Goal: Find specific page/section: Find specific page/section

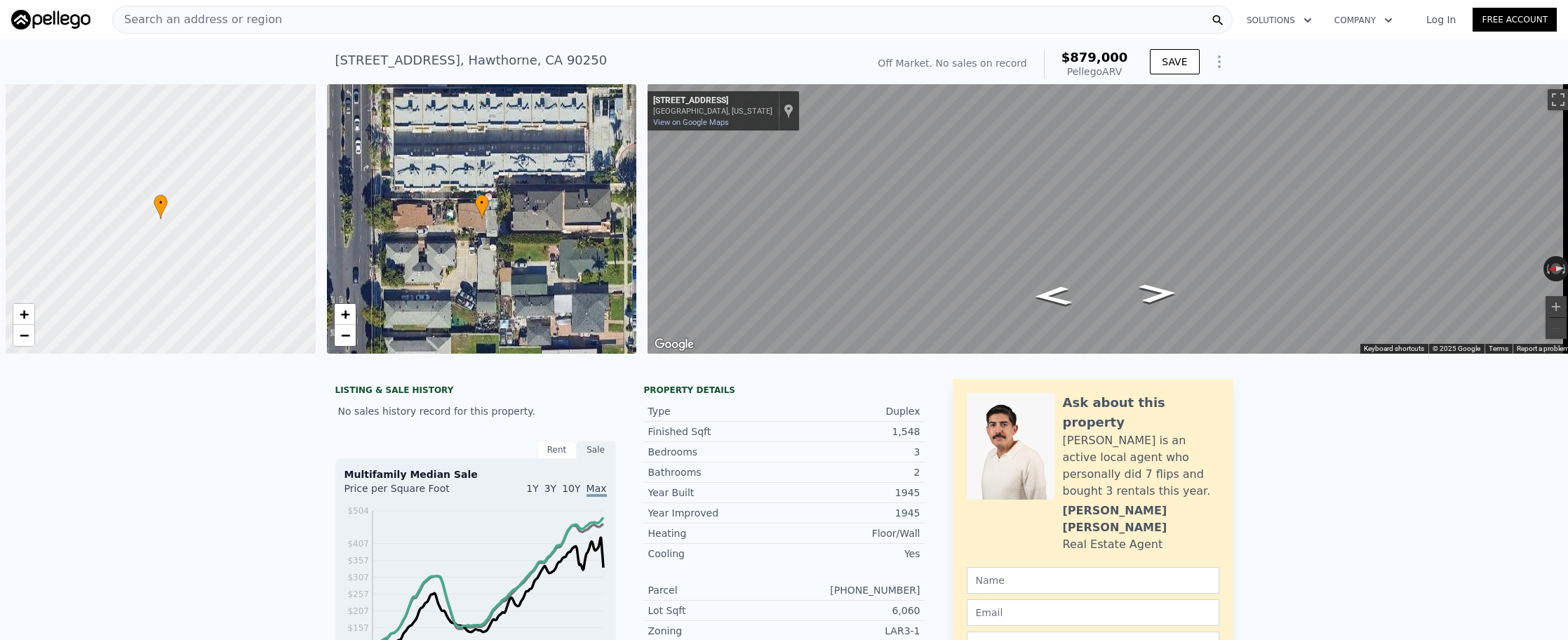
scroll to position [0, 5]
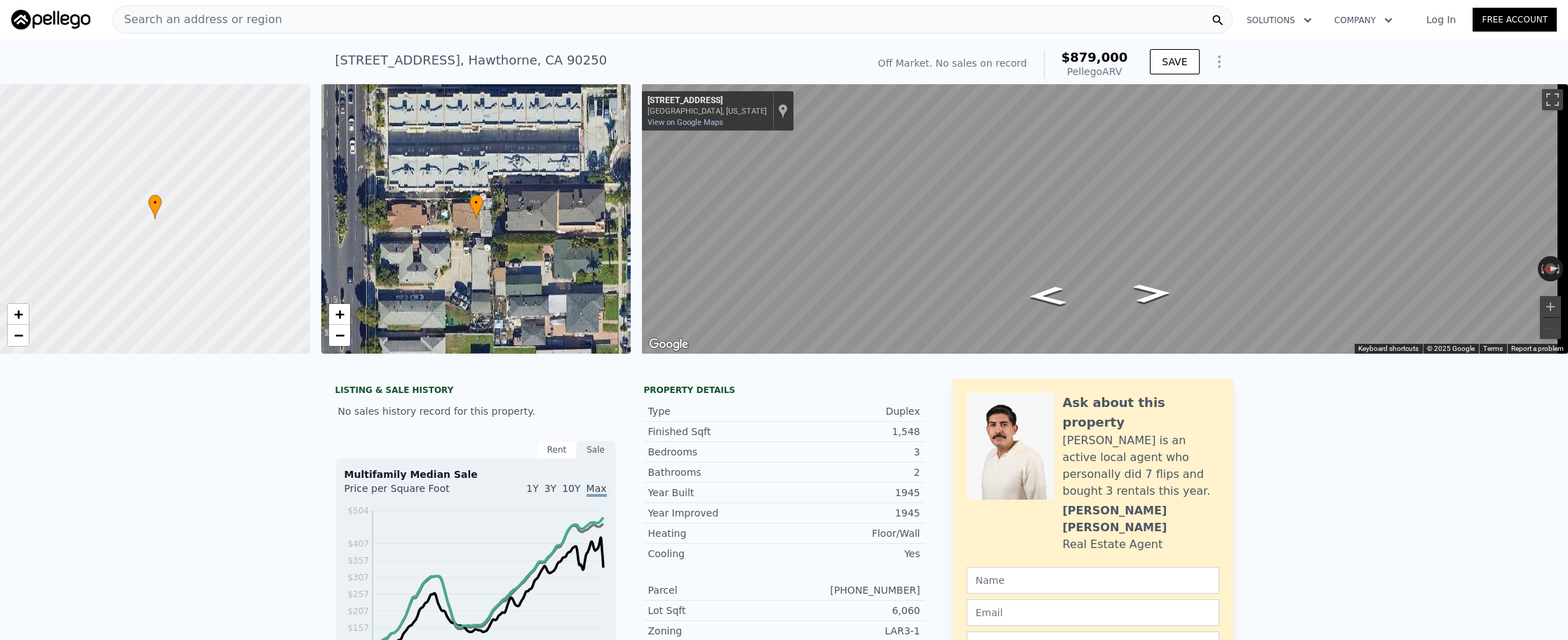
click at [529, 26] on div "Search an address or region" at bounding box center [672, 19] width 1120 height 28
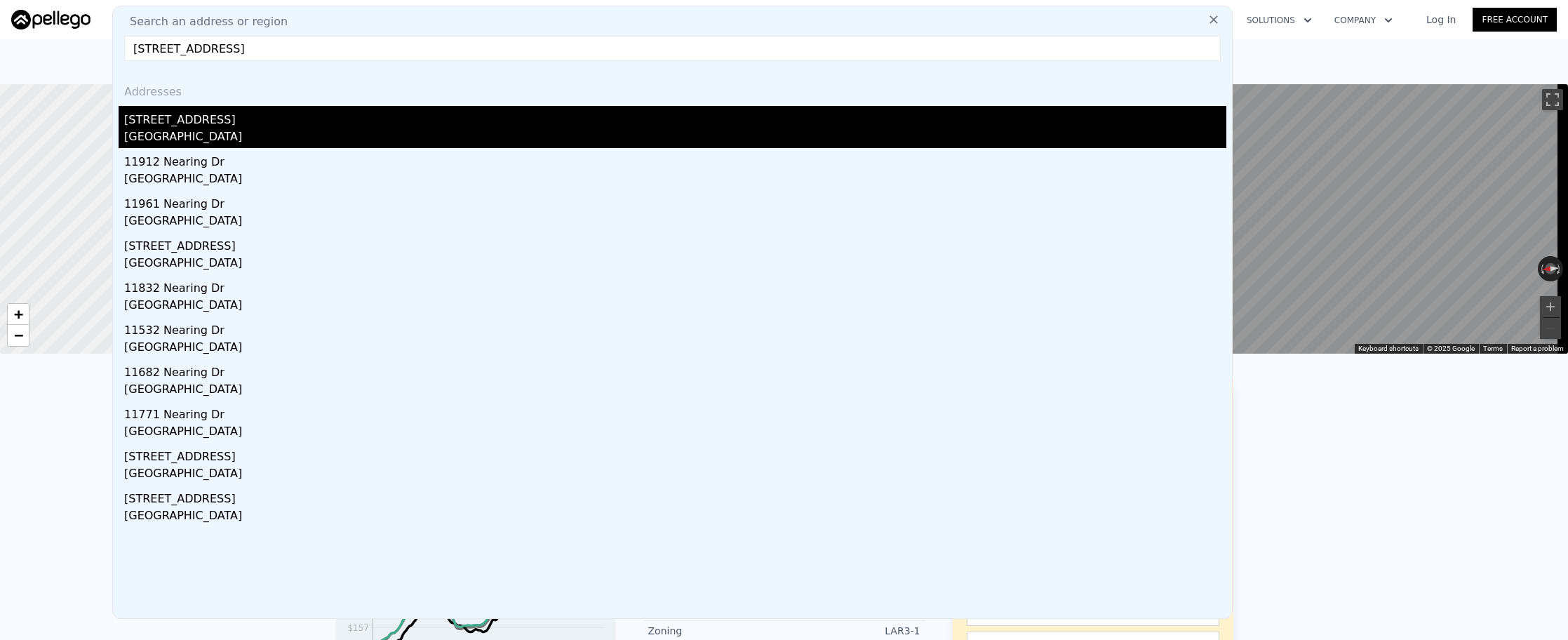
type input "[STREET_ADDRESS]"
click at [565, 139] on div "[GEOGRAPHIC_DATA]" at bounding box center [675, 138] width 1102 height 19
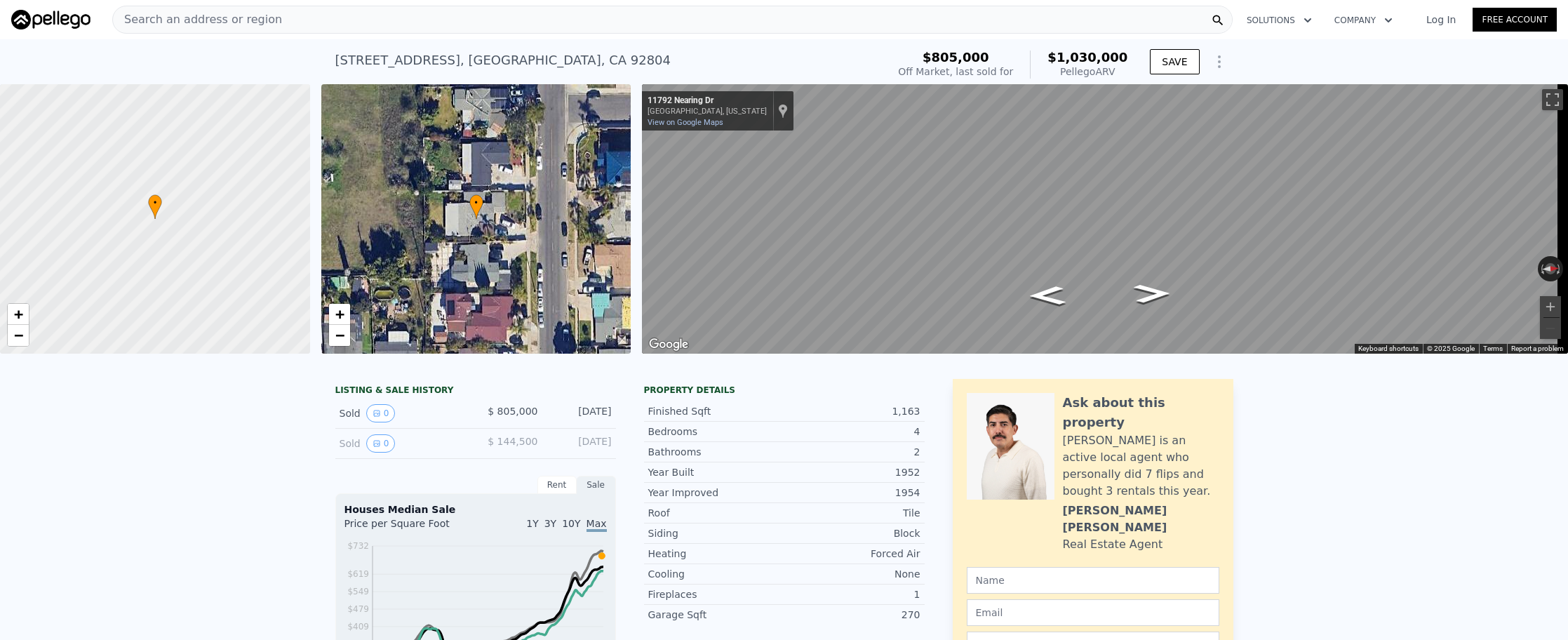
click at [690, 33] on div "Search an address or region" at bounding box center [672, 19] width 1120 height 28
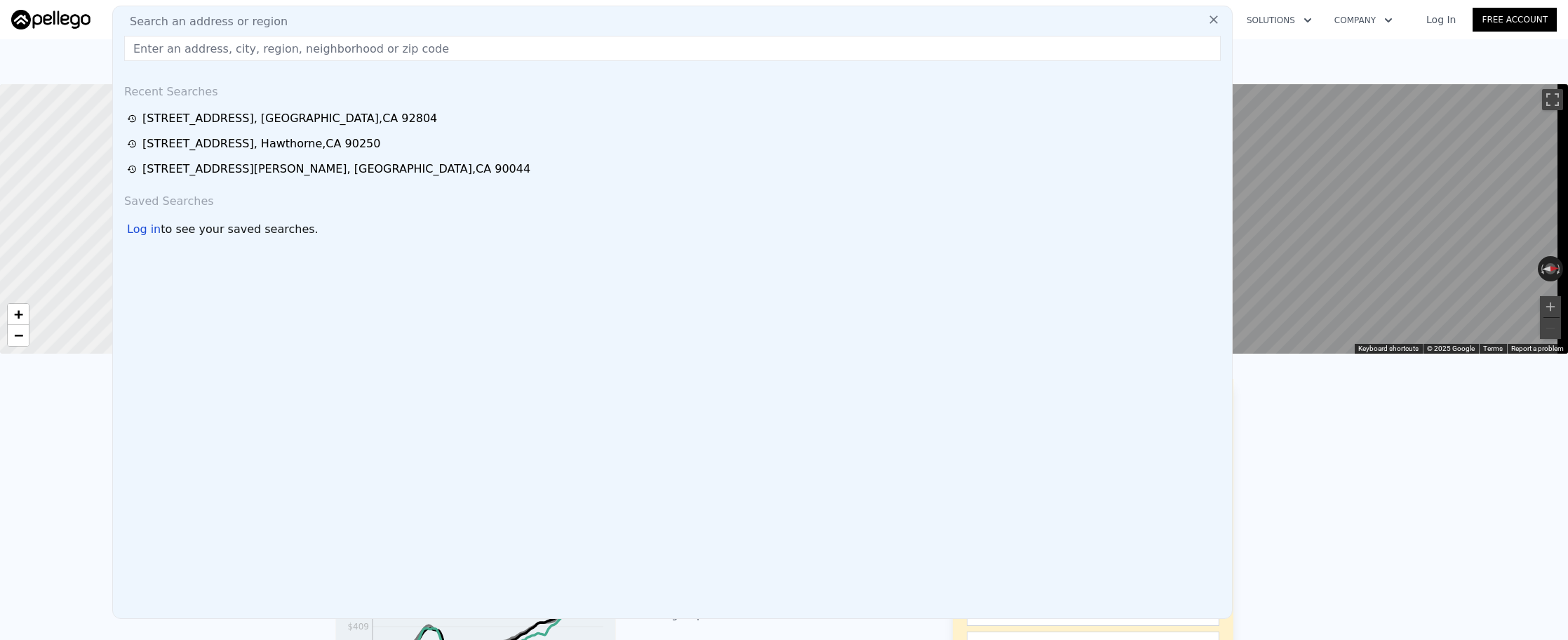
click at [692, 52] on input "text" at bounding box center [672, 48] width 1097 height 26
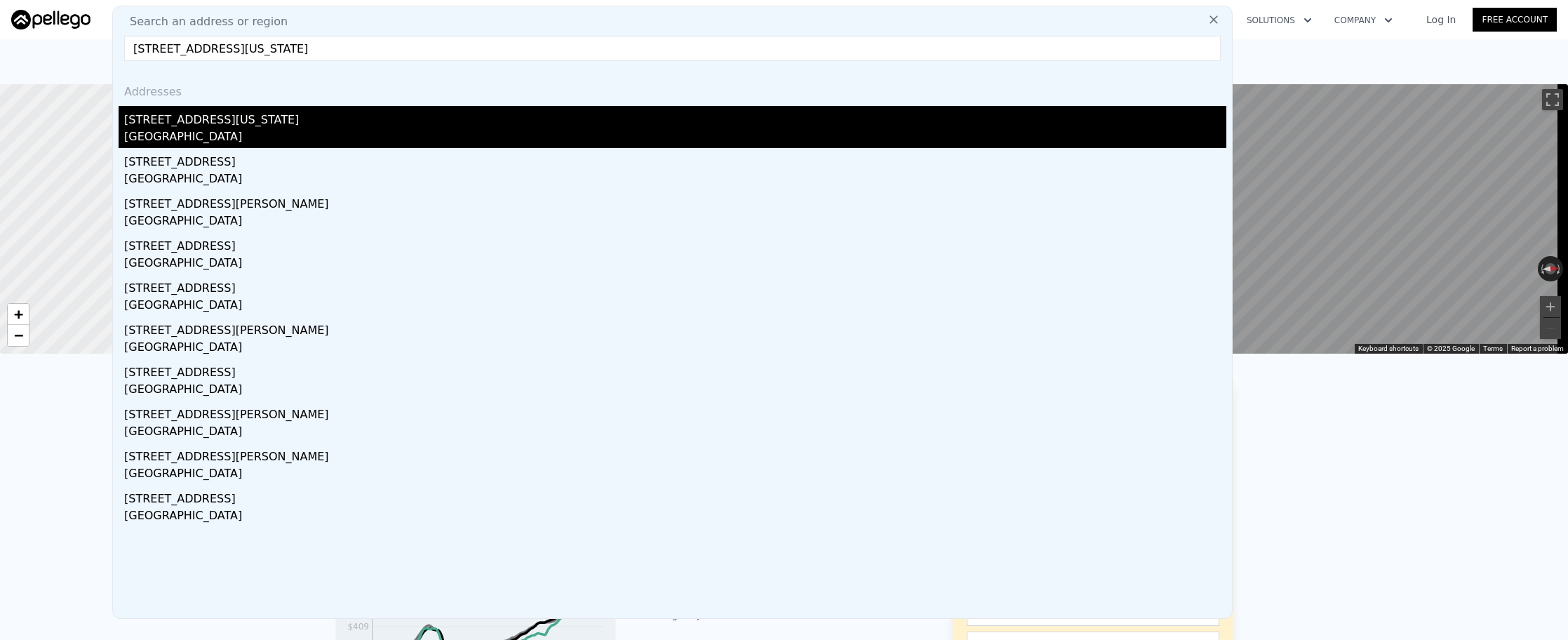
type input "[STREET_ADDRESS][US_STATE]"
click at [670, 138] on div "[GEOGRAPHIC_DATA]" at bounding box center [675, 138] width 1102 height 19
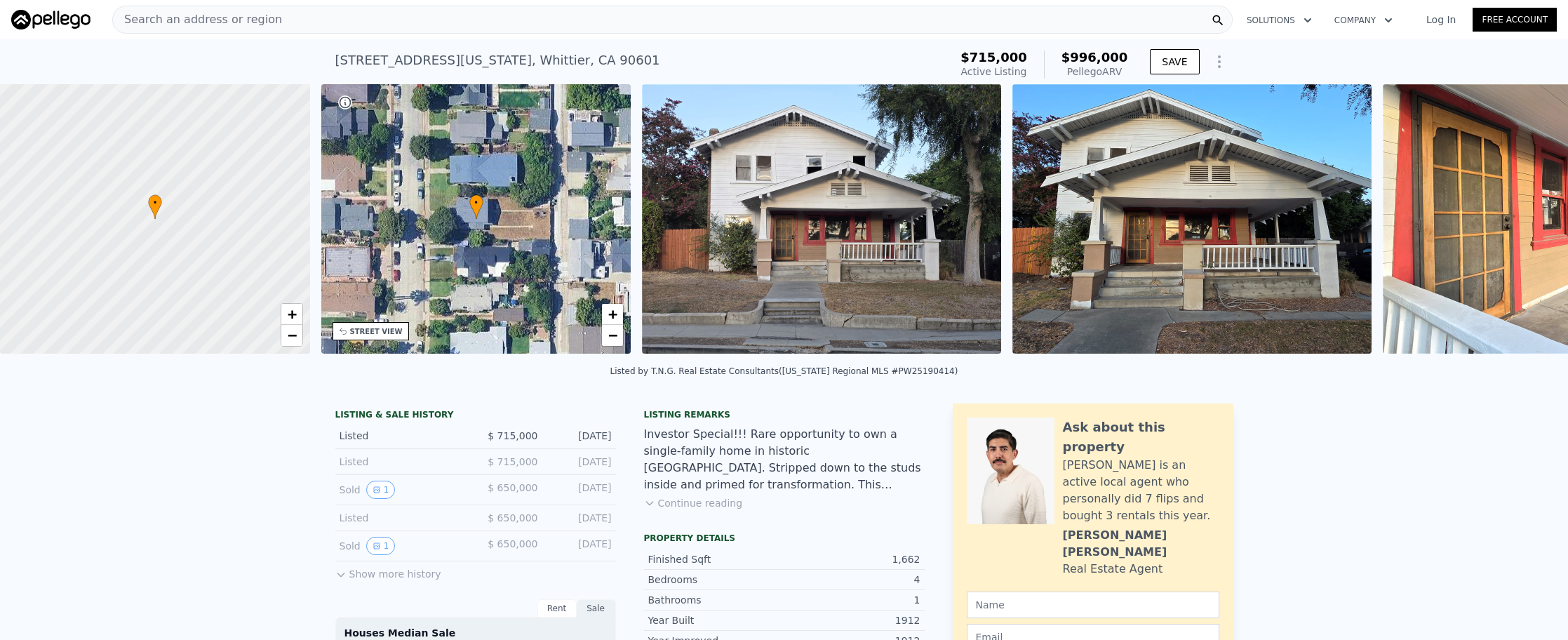
scroll to position [0, 5]
click at [416, 29] on div "Search an address or region" at bounding box center [672, 19] width 1120 height 28
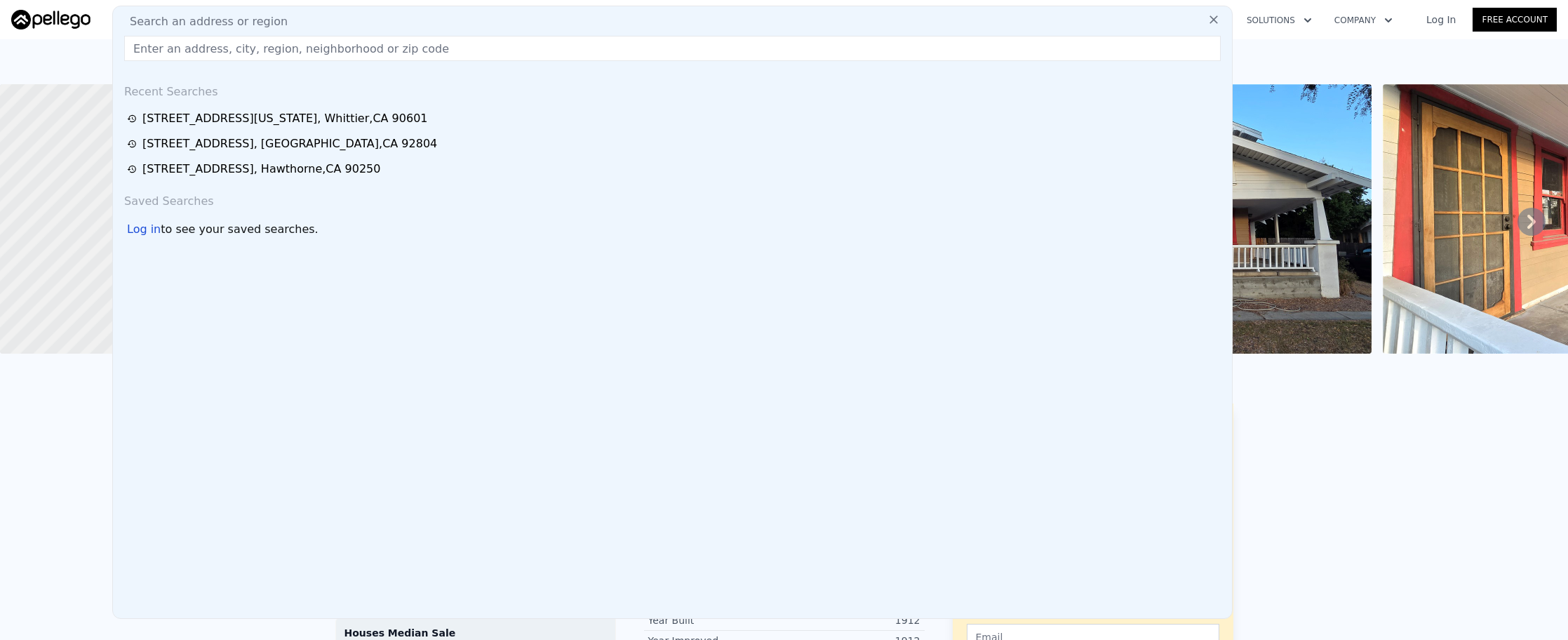
click at [425, 39] on input "text" at bounding box center [672, 48] width 1097 height 26
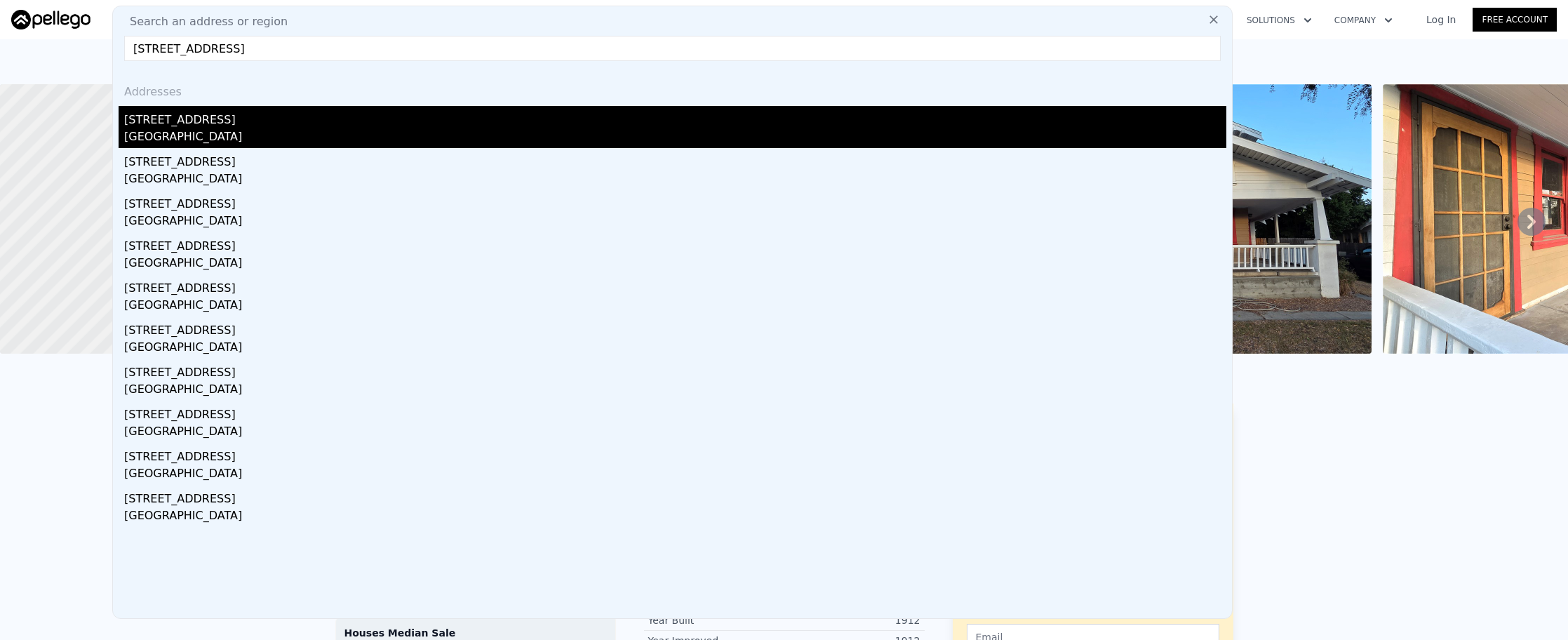
type input "[STREET_ADDRESS]"
click at [289, 119] on div "[STREET_ADDRESS]" at bounding box center [675, 117] width 1102 height 22
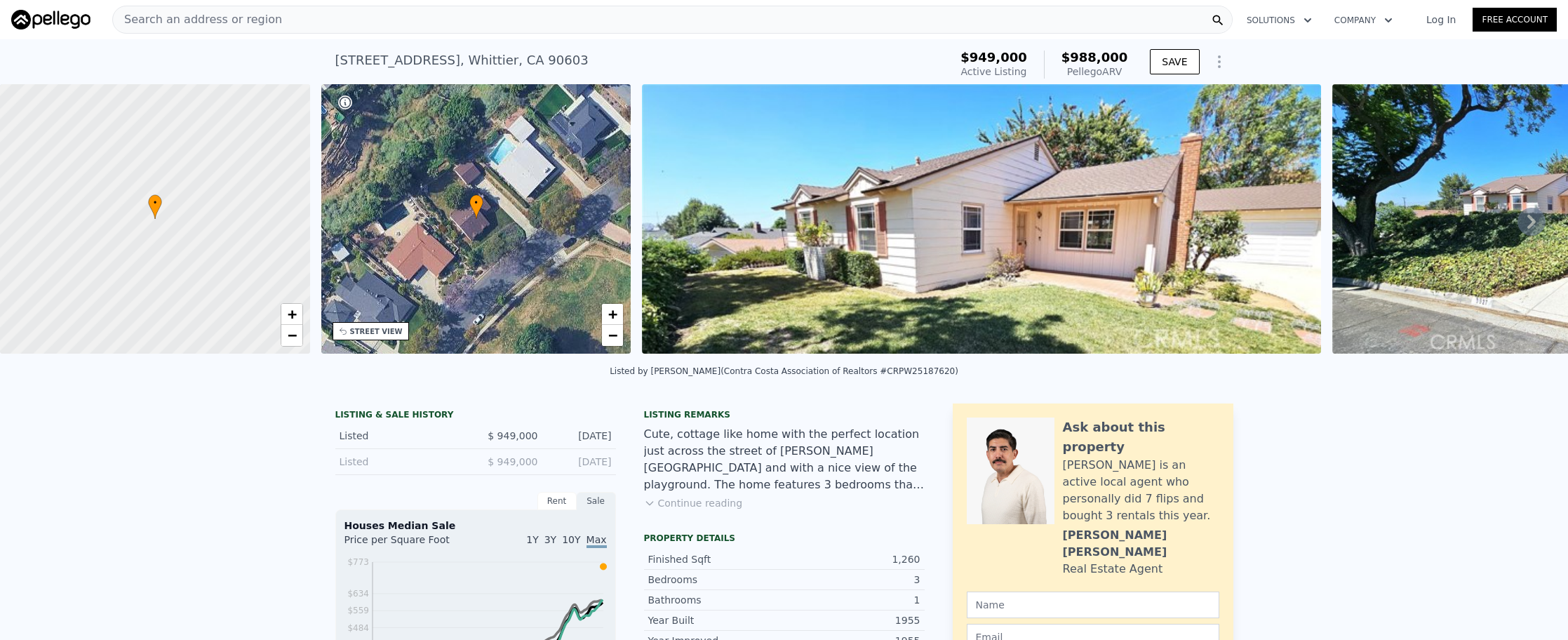
click at [303, 26] on div "Search an address or region" at bounding box center [672, 19] width 1120 height 28
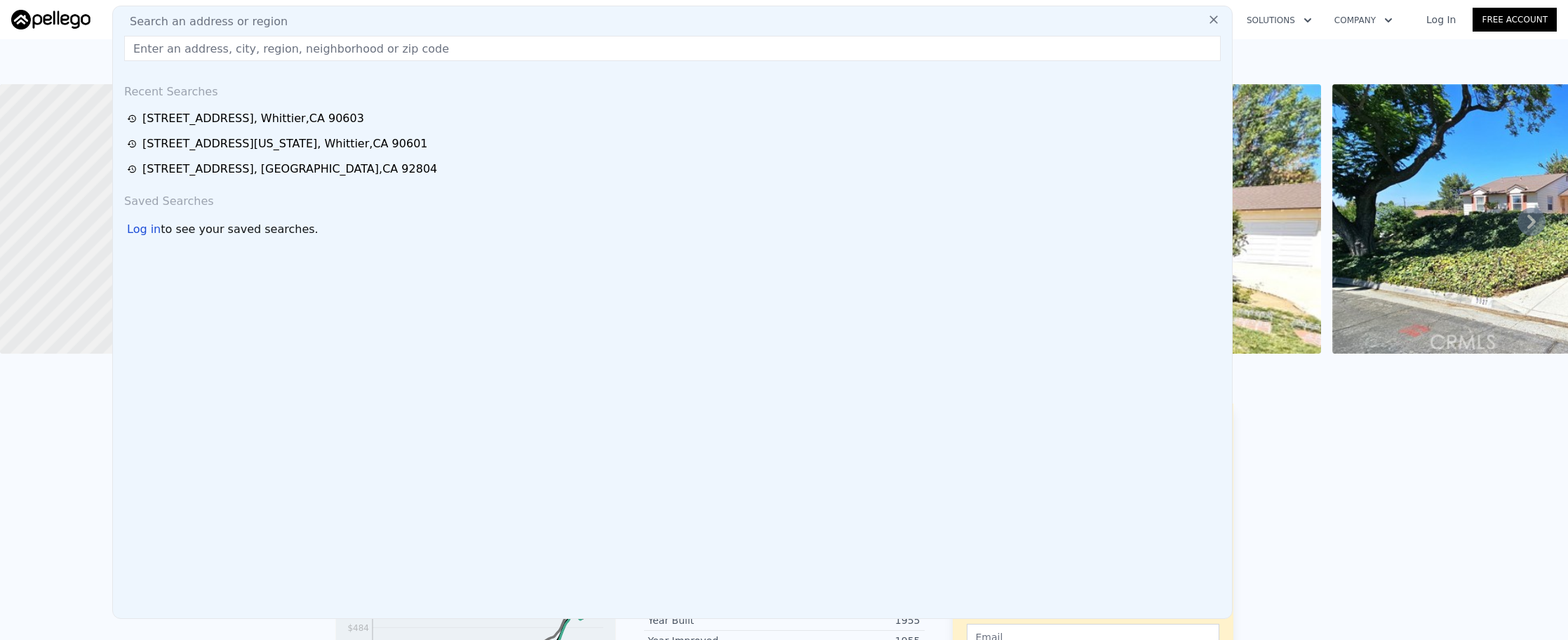
click at [302, 54] on input "text" at bounding box center [672, 48] width 1097 height 26
paste input "[STREET_ADDRESS][PERSON_NAME]"
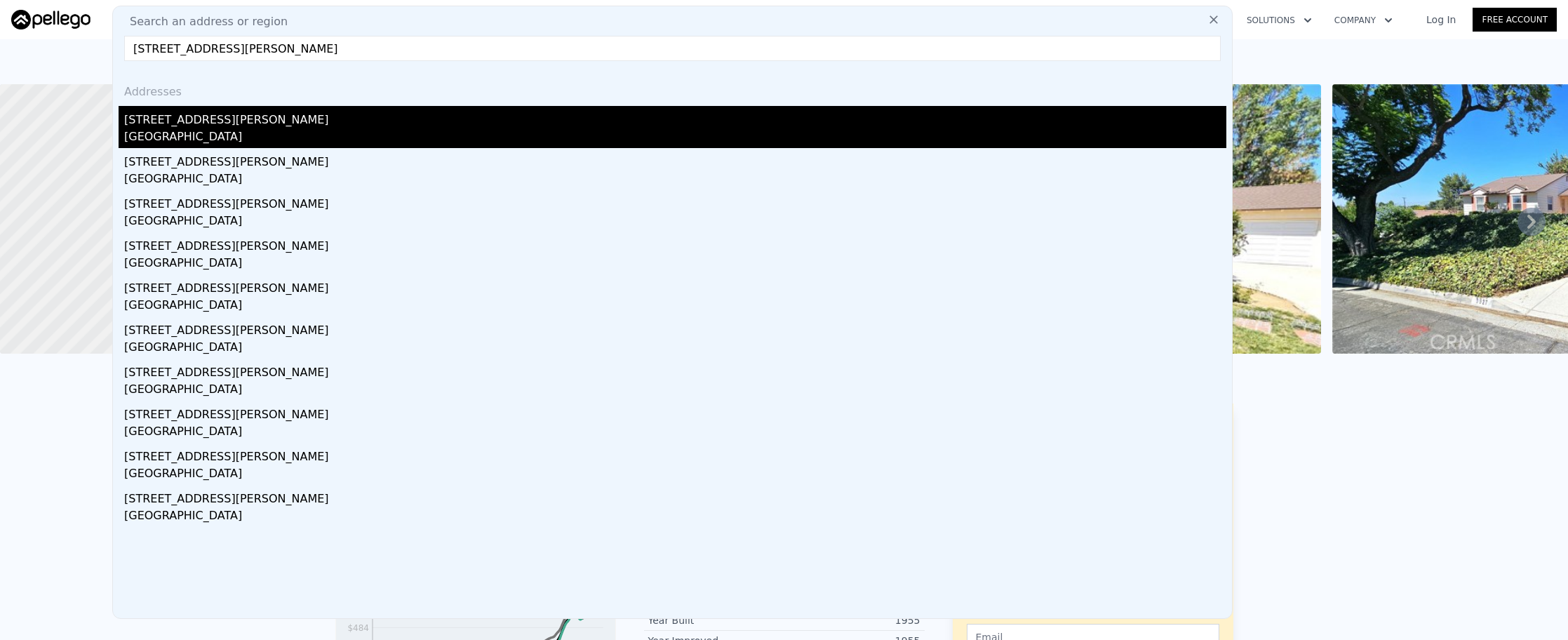
type input "[STREET_ADDRESS][PERSON_NAME]"
click at [300, 112] on div "[STREET_ADDRESS][PERSON_NAME]" at bounding box center [675, 117] width 1102 height 22
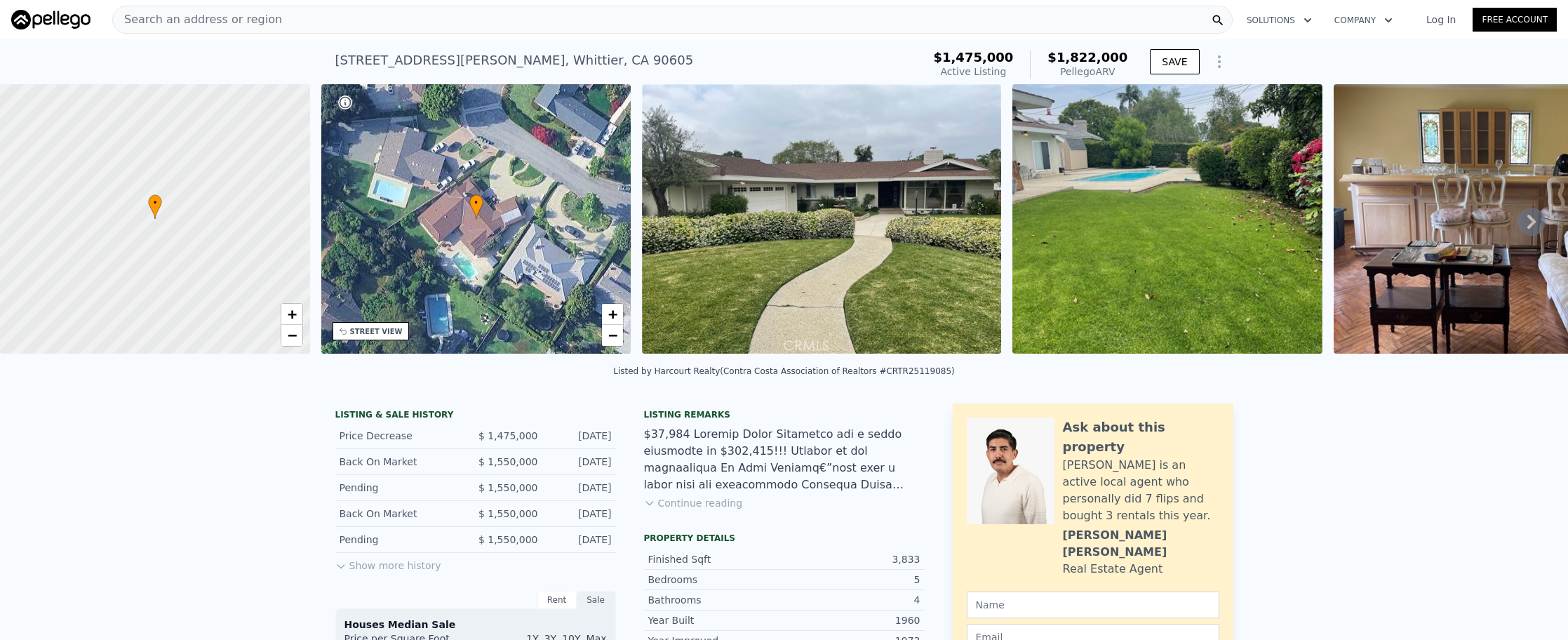
click at [587, 22] on div "Search an address or region" at bounding box center [672, 19] width 1120 height 28
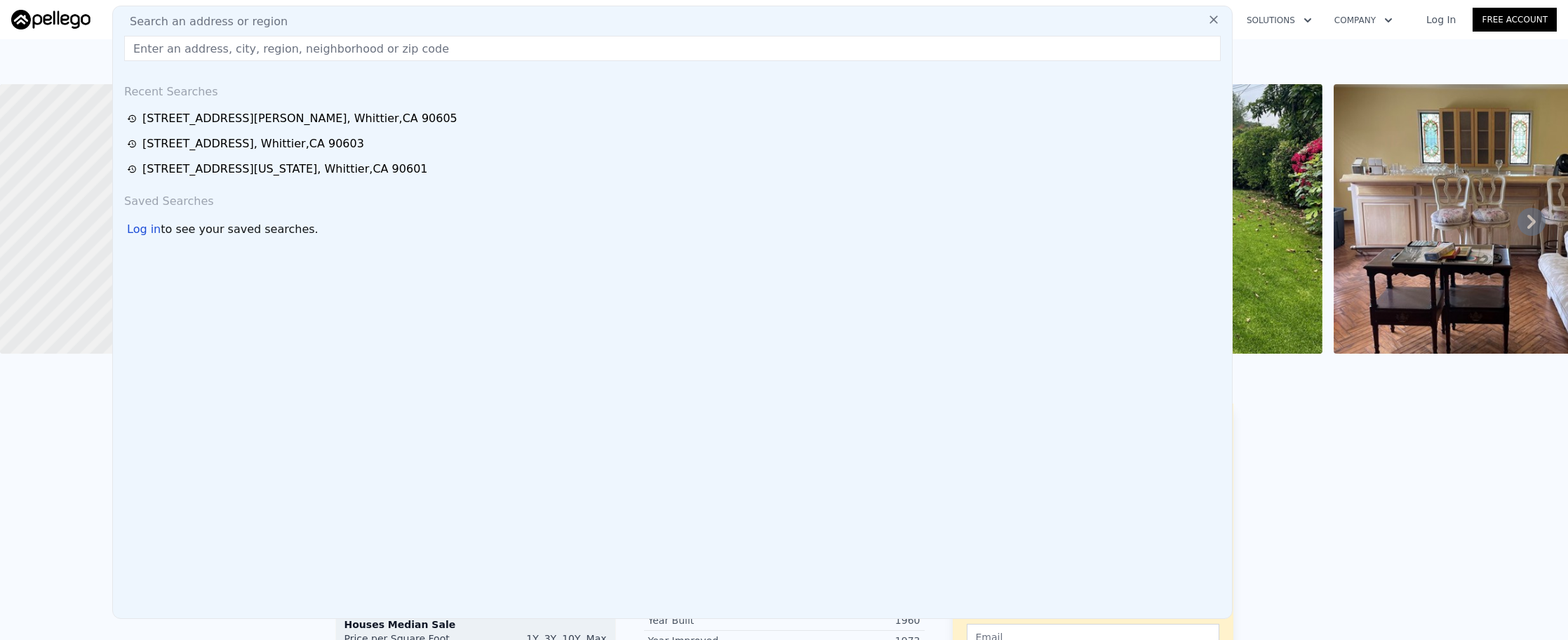
click at [591, 30] on div "Search an address or region Recent Searches [STREET_ADDRESS][GEOGRAPHIC_DATA][P…" at bounding box center [672, 312] width 1120 height 613
paste input "[STREET_ADDRESS]"
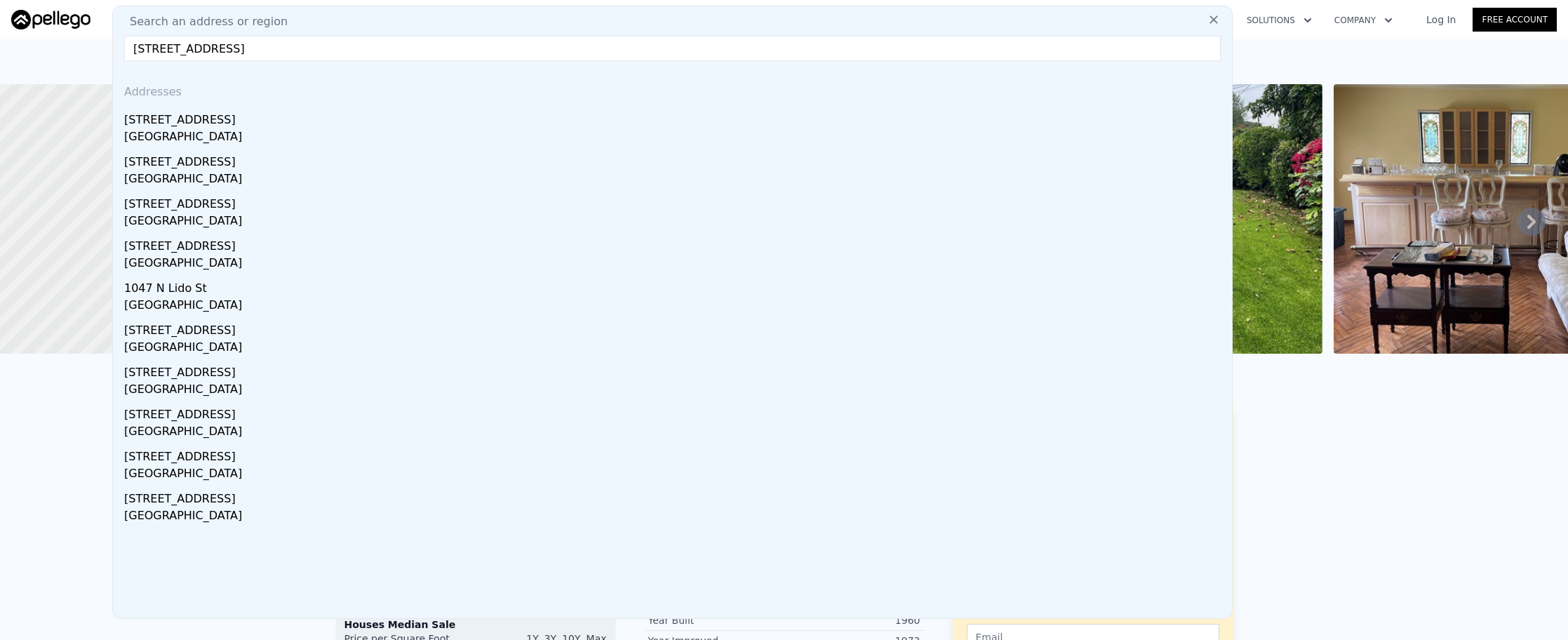
type input "[STREET_ADDRESS]"
click at [656, 140] on div "[GEOGRAPHIC_DATA]" at bounding box center [675, 138] width 1102 height 19
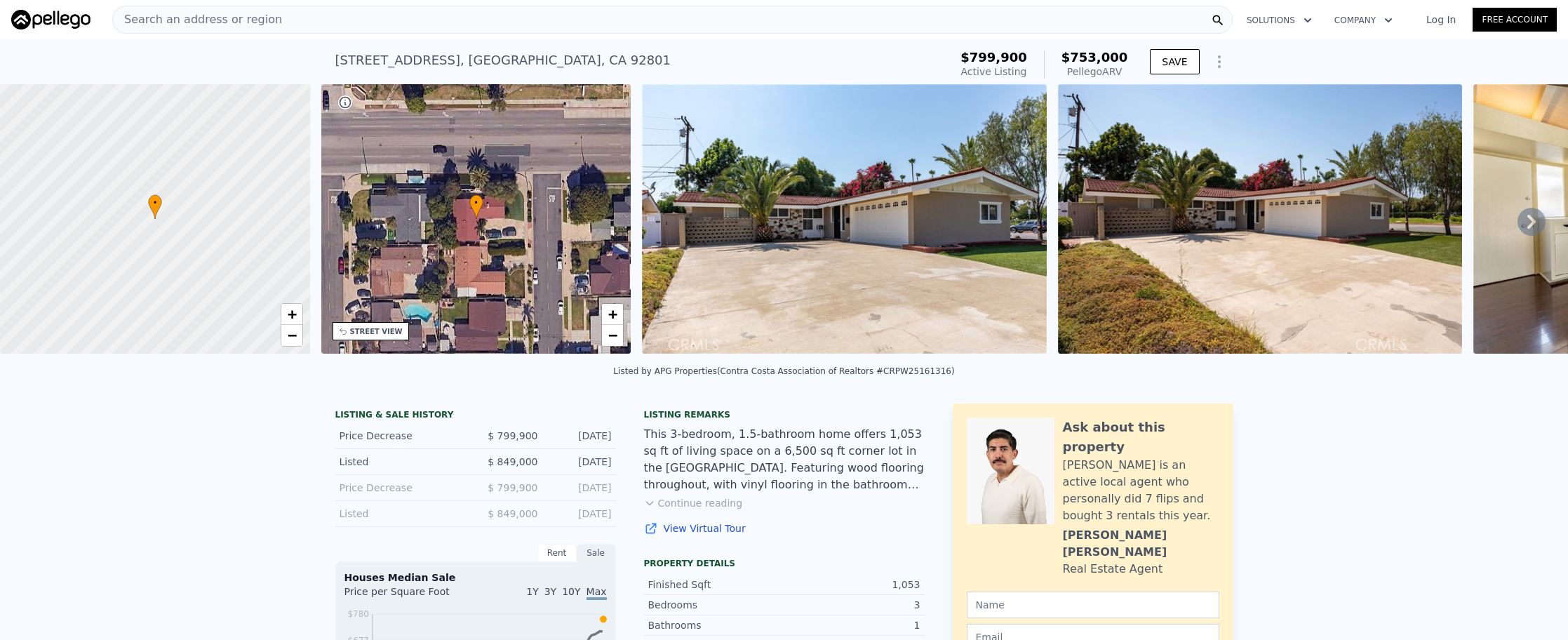
click at [258, 34] on div "Search an address or region Solutions Company Open main menu Log In Free Account" at bounding box center [784, 20] width 1546 height 34
click at [260, 30] on div "Search an address or region" at bounding box center [197, 19] width 169 height 26
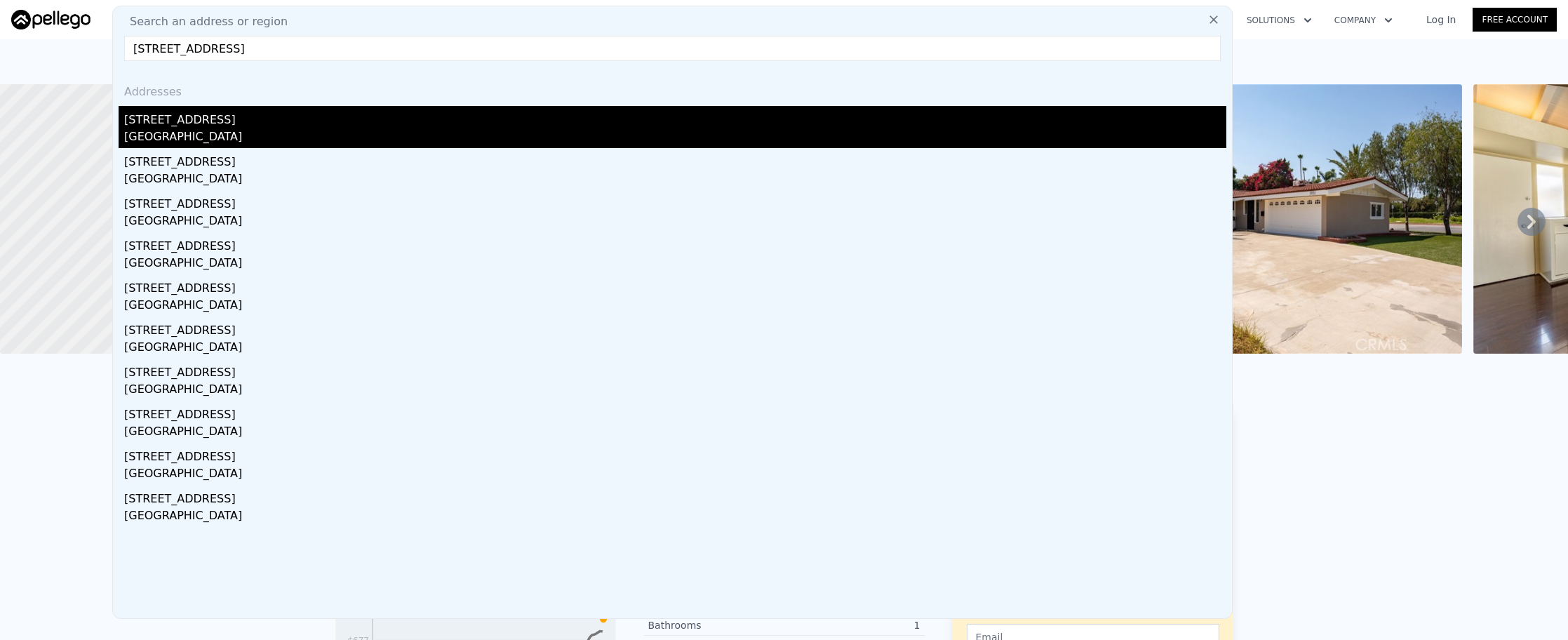
type input "[STREET_ADDRESS]"
click at [301, 139] on div "[GEOGRAPHIC_DATA]" at bounding box center [675, 138] width 1102 height 19
